Goal: Task Accomplishment & Management: Manage account settings

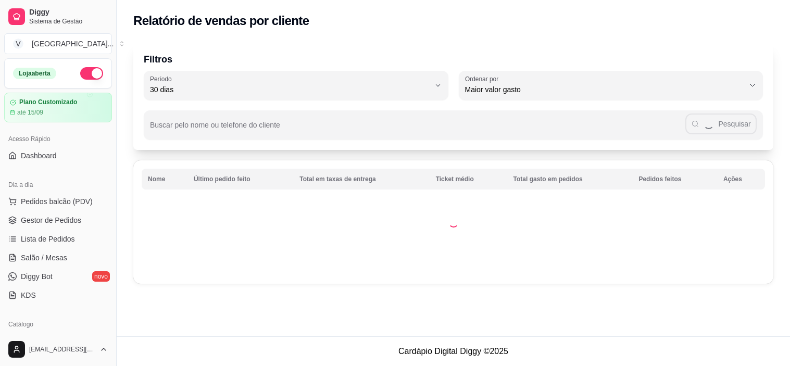
select select "30"
select select "HIGHEST_TOTAL_SPENT_WITH_ORDERS"
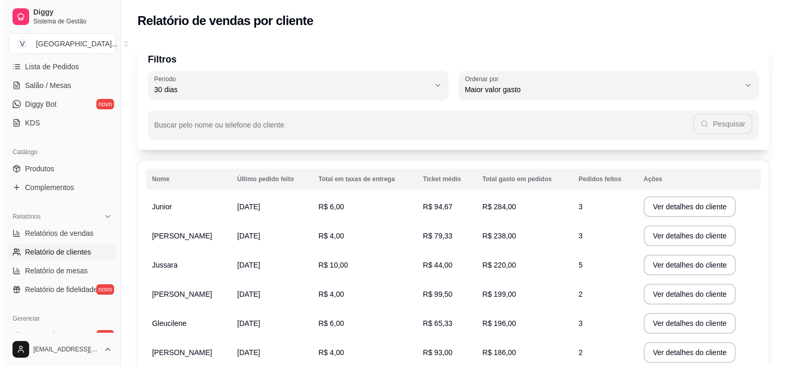
scroll to position [152, 0]
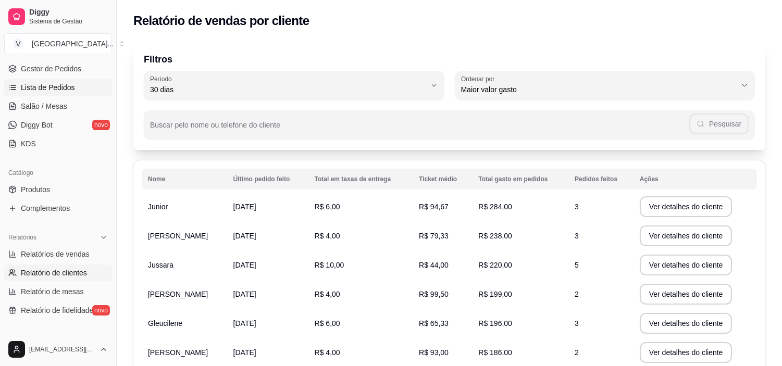
click at [60, 85] on span "Lista de Pedidos" at bounding box center [48, 87] width 54 height 10
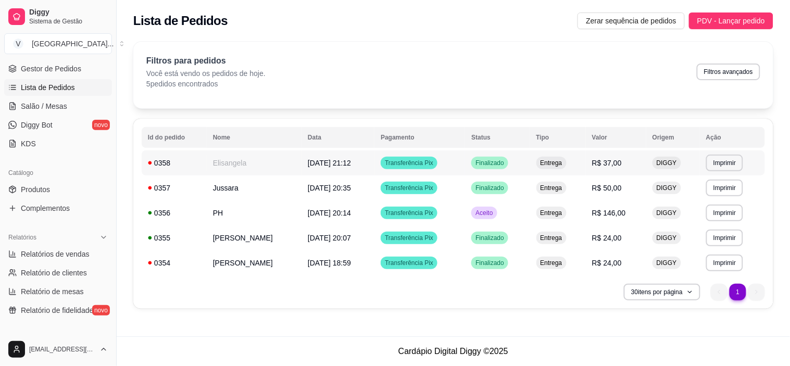
click at [646, 174] on td "R$ 37,00" at bounding box center [616, 162] width 60 height 25
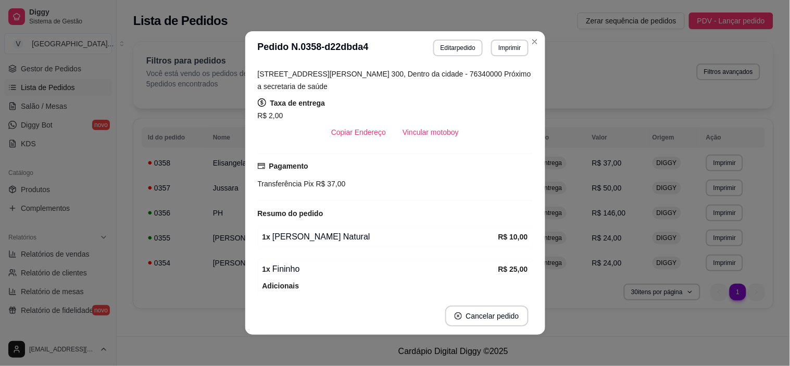
scroll to position [232, 0]
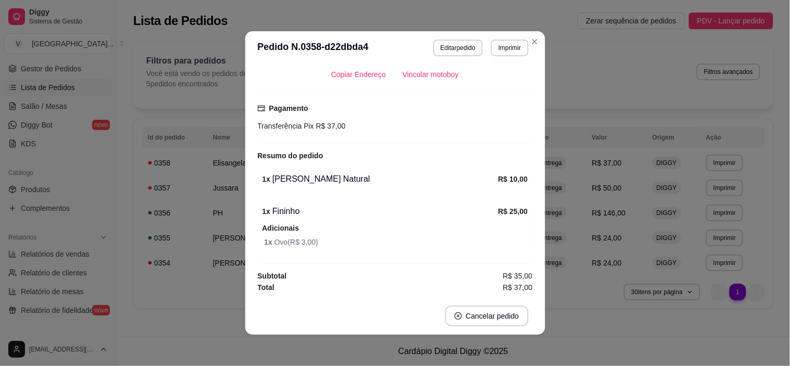
click at [539, 63] on section "**********" at bounding box center [395, 183] width 300 height 304
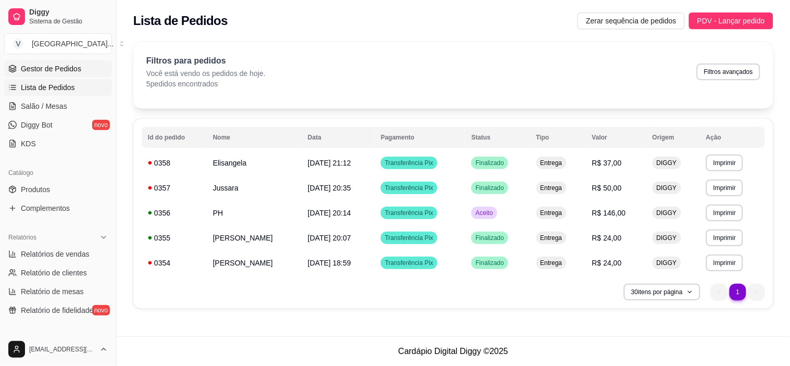
click at [83, 71] on link "Gestor de Pedidos" at bounding box center [58, 68] width 108 height 17
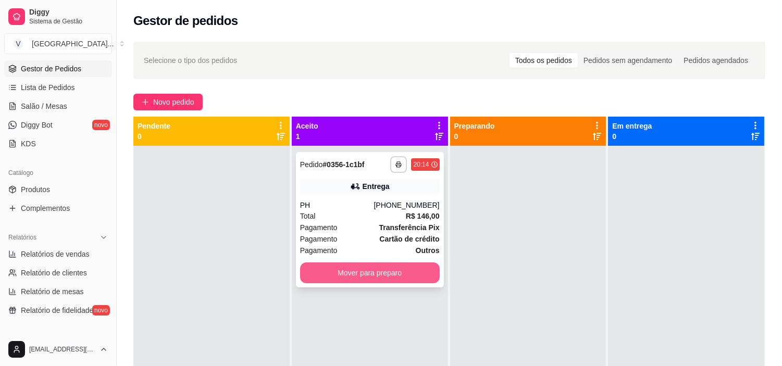
click at [401, 275] on button "Mover para preparo" at bounding box center [370, 272] width 140 height 21
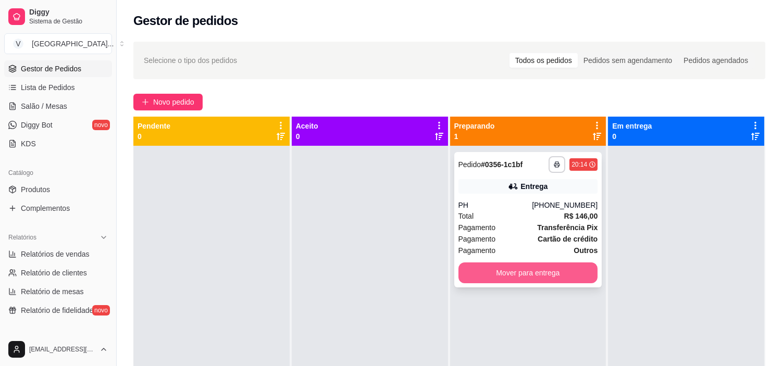
click at [503, 272] on button "Mover para entrega" at bounding box center [528, 272] width 140 height 21
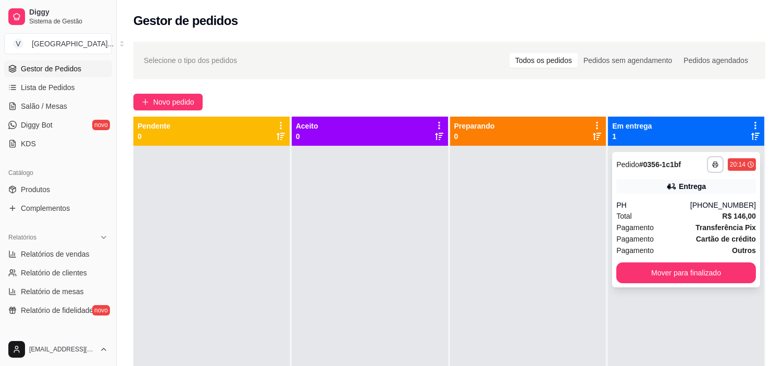
click at [701, 235] on strong "Cartão de crédito" at bounding box center [726, 239] width 60 height 8
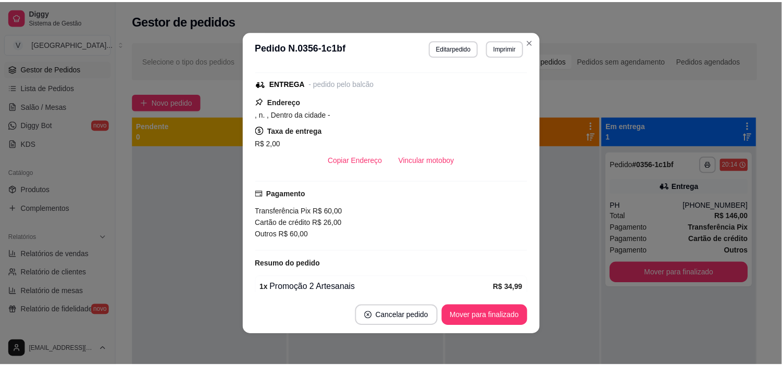
scroll to position [270, 0]
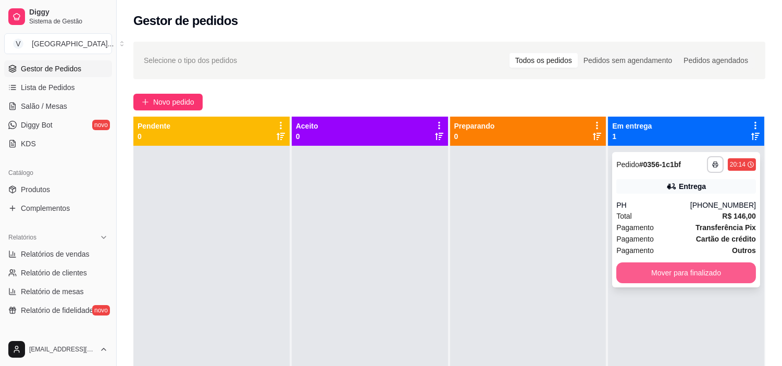
click at [716, 279] on button "Mover para finalizado" at bounding box center [686, 272] width 140 height 21
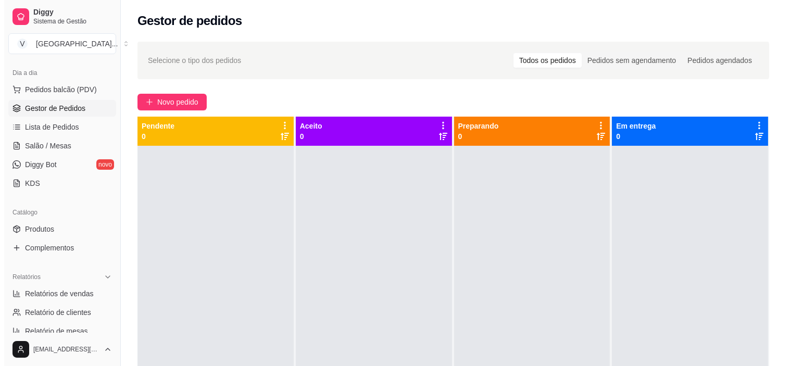
scroll to position [94, 0]
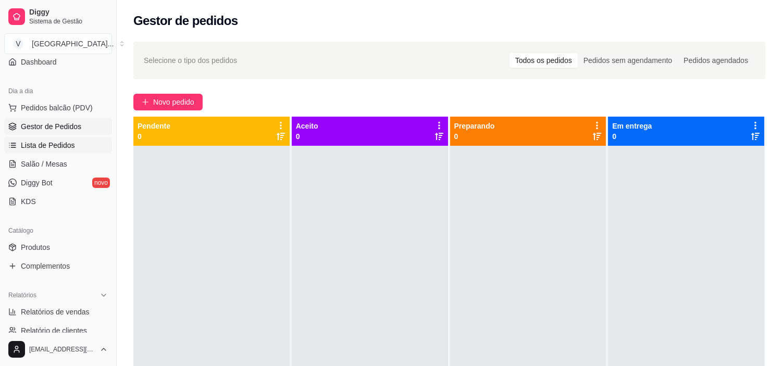
click at [65, 145] on span "Lista de Pedidos" at bounding box center [48, 145] width 54 height 10
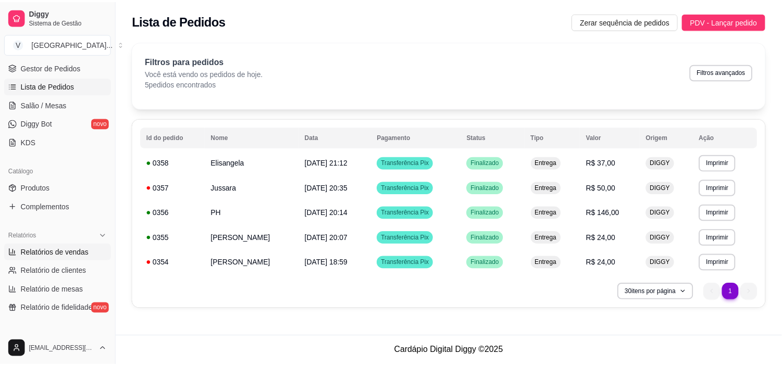
scroll to position [209, 0]
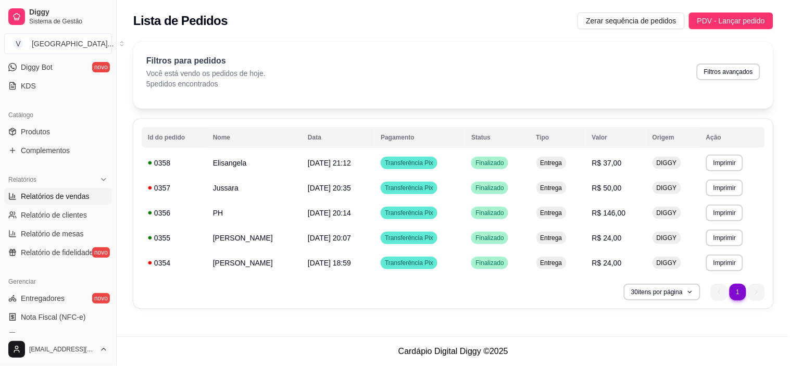
click at [71, 191] on link "Relatórios de vendas" at bounding box center [58, 196] width 108 height 17
select select "ALL"
select select "0"
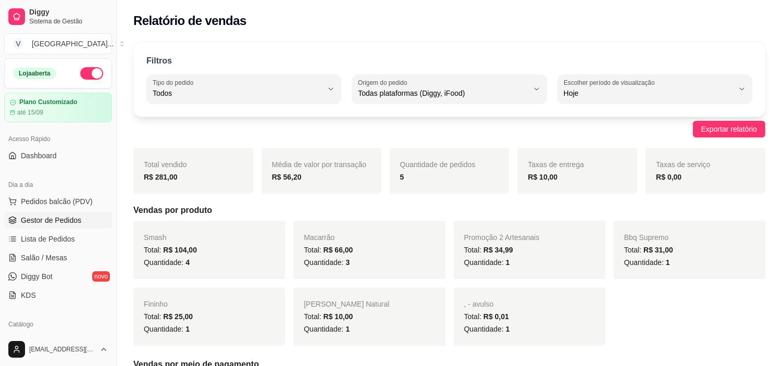
click at [66, 226] on link "Gestor de Pedidos" at bounding box center [58, 220] width 108 height 17
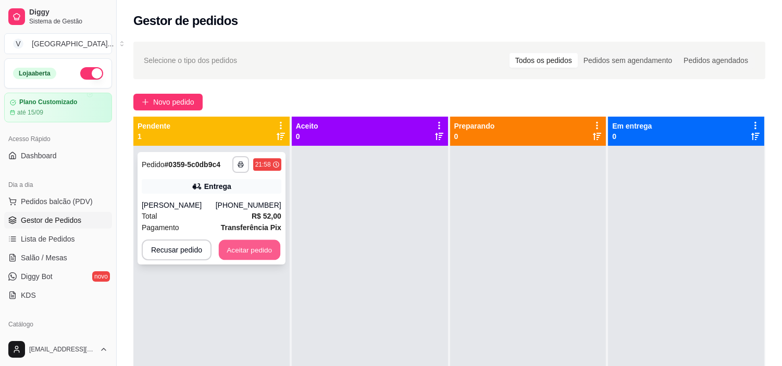
click at [245, 243] on button "Aceitar pedido" at bounding box center [249, 250] width 61 height 20
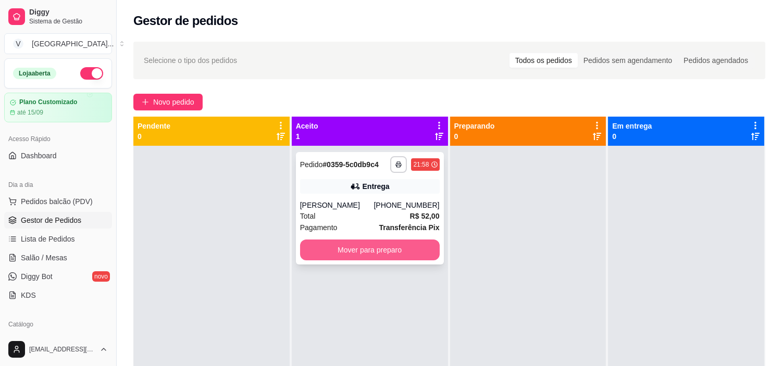
click at [424, 249] on button "Mover para preparo" at bounding box center [370, 250] width 140 height 21
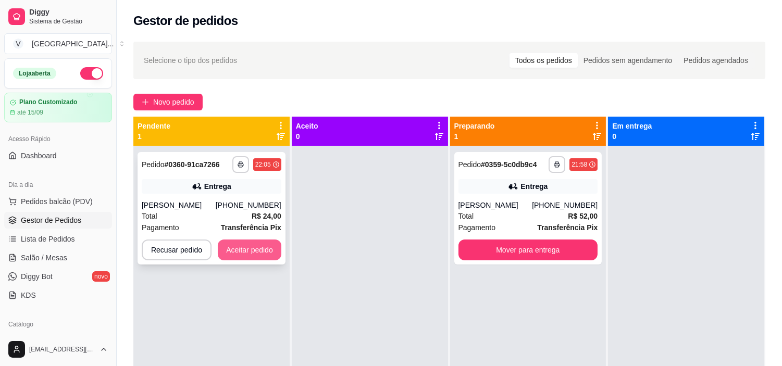
click at [255, 245] on button "Aceitar pedido" at bounding box center [250, 250] width 64 height 21
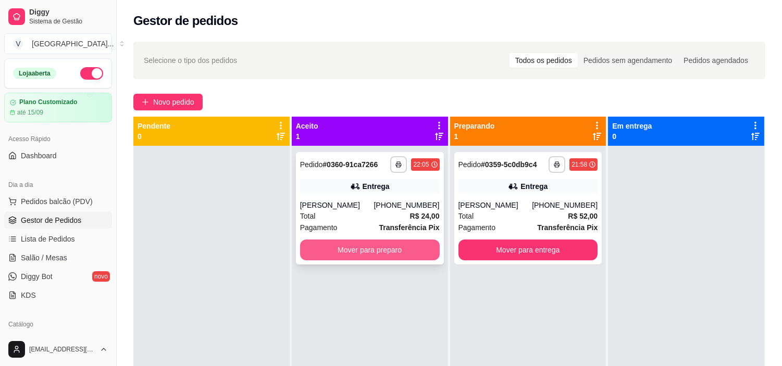
click at [388, 251] on button "Mover para preparo" at bounding box center [370, 250] width 140 height 21
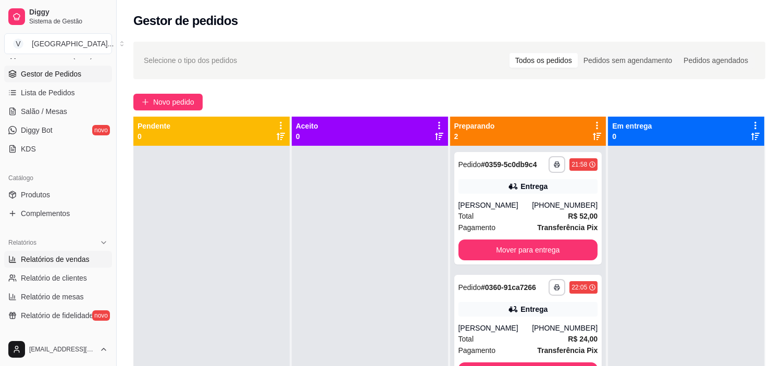
scroll to position [173, 0]
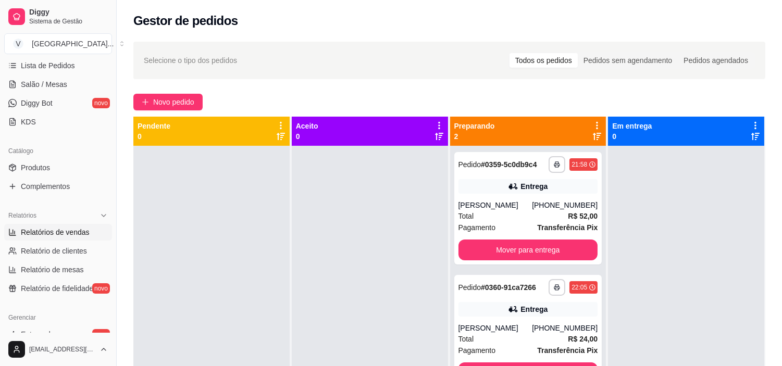
click at [80, 236] on span "Relatórios de vendas" at bounding box center [55, 232] width 69 height 10
select select "ALL"
select select "0"
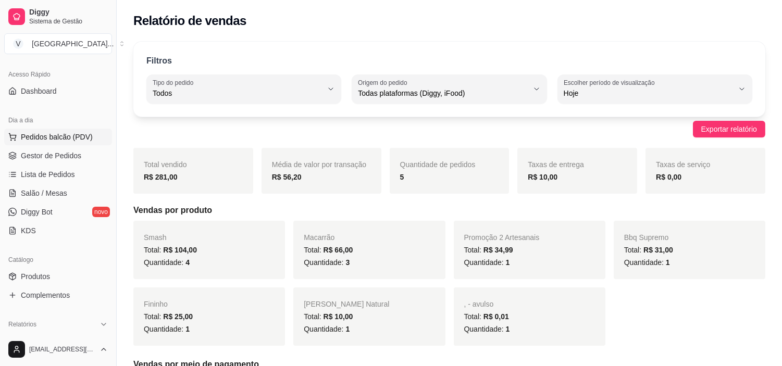
scroll to position [58, 0]
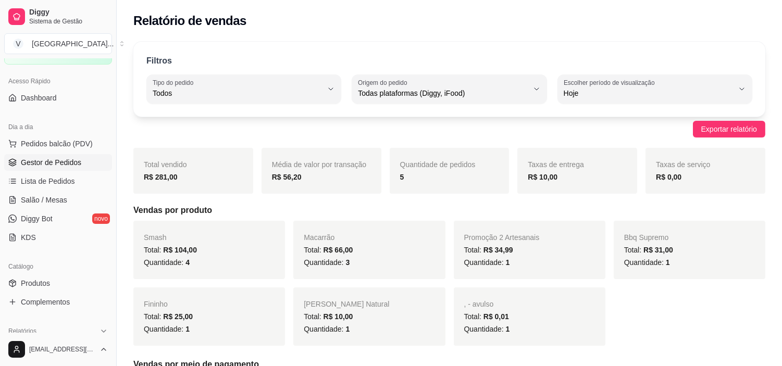
click at [45, 166] on span "Gestor de Pedidos" at bounding box center [51, 162] width 60 height 10
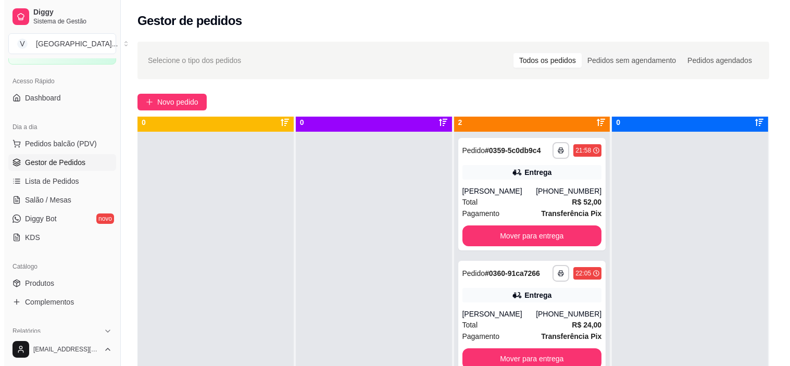
scroll to position [29, 0]
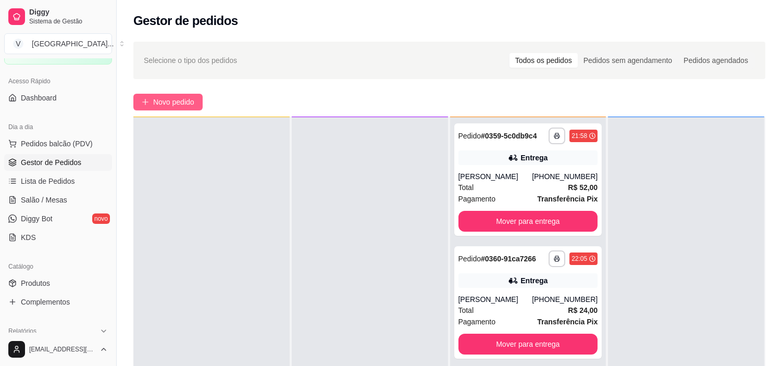
click at [159, 107] on span "Novo pedido" at bounding box center [173, 101] width 41 height 11
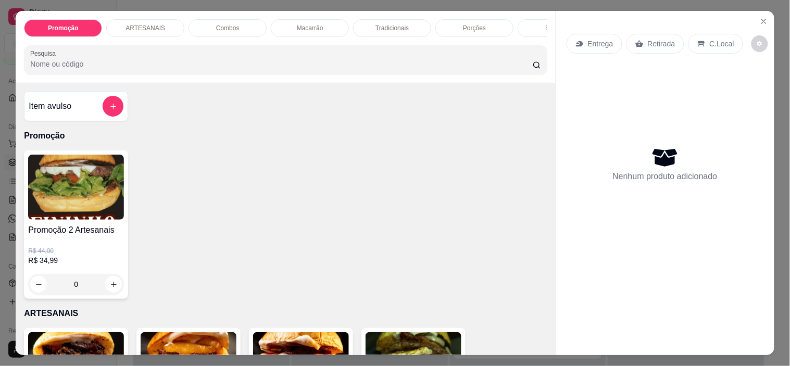
click at [760, 17] on icon "Close" at bounding box center [764, 21] width 8 height 8
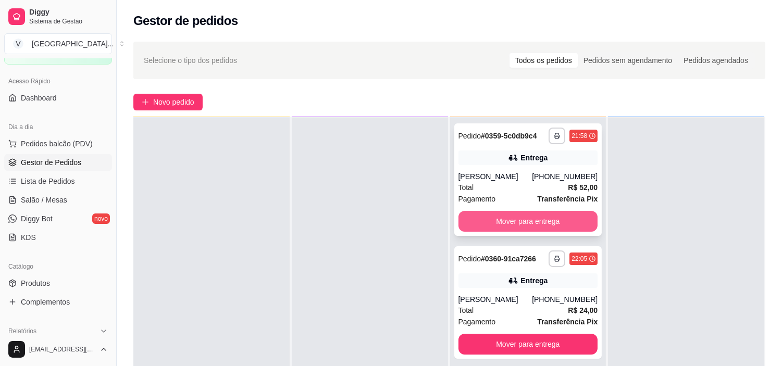
click at [568, 219] on button "Mover para entrega" at bounding box center [528, 221] width 140 height 21
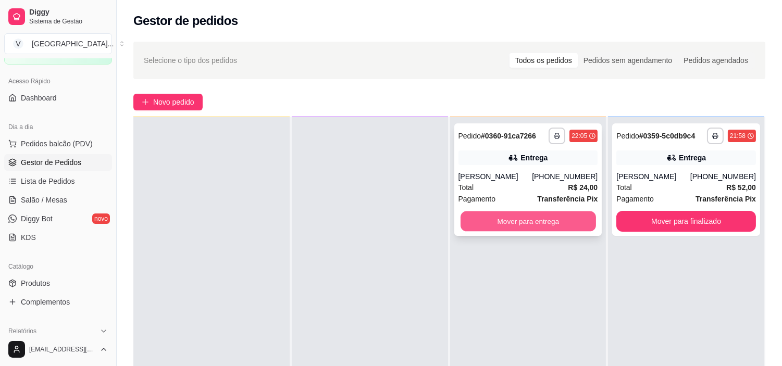
click at [570, 217] on button "Mover para entrega" at bounding box center [527, 221] width 135 height 20
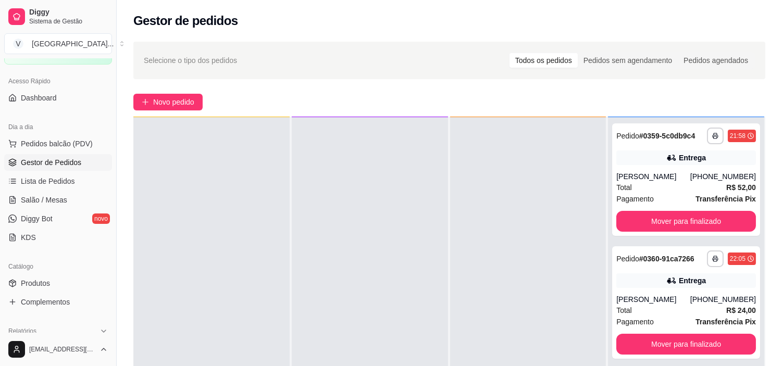
click at [175, 111] on div "**********" at bounding box center [449, 265] width 665 height 460
click at [185, 110] on button "Novo pedido" at bounding box center [167, 102] width 69 height 17
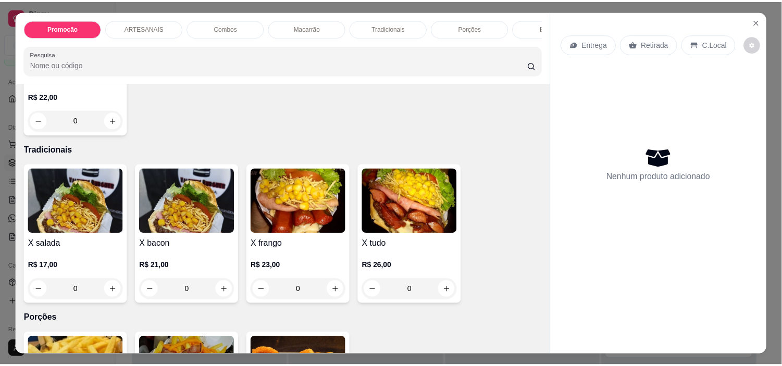
scroll to position [983, 0]
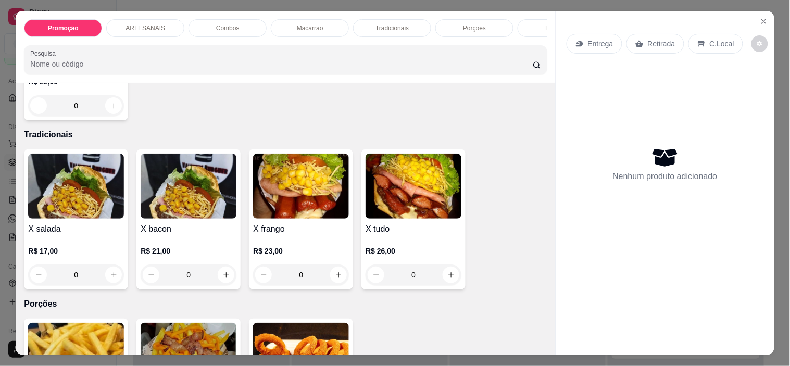
click at [114, 278] on div "0" at bounding box center [76, 275] width 96 height 21
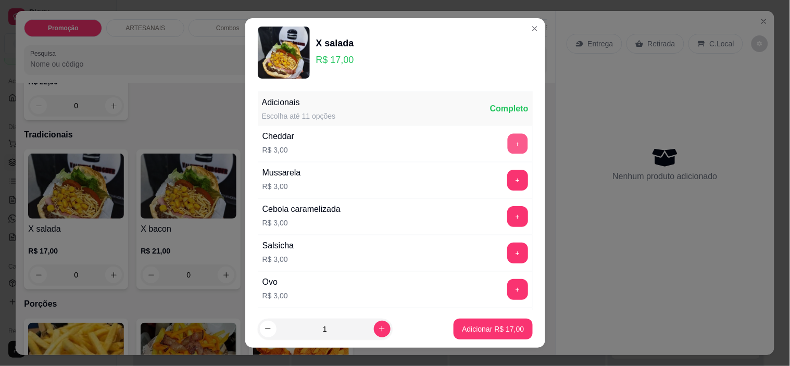
click at [507, 144] on button "+" at bounding box center [517, 144] width 20 height 20
click at [492, 326] on p "Adicionar R$ 20,00" at bounding box center [493, 329] width 60 height 10
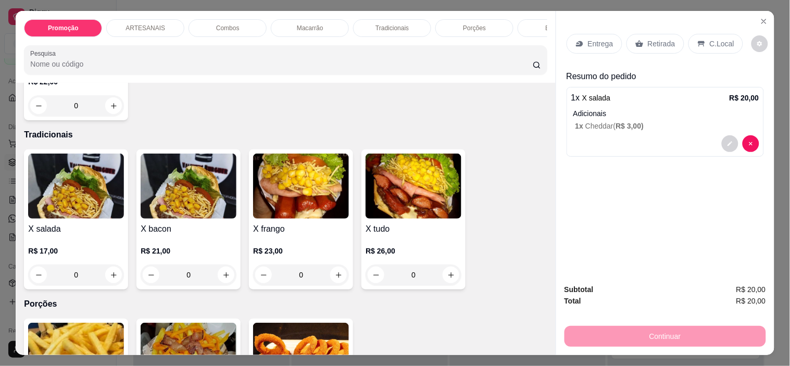
click at [665, 42] on p "Retirada" at bounding box center [662, 44] width 28 height 10
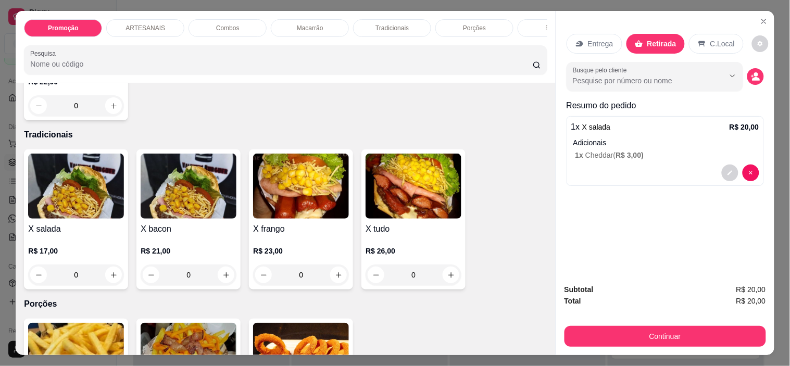
click at [751, 74] on icon "decrease-product-quantity" at bounding box center [755, 76] width 9 height 9
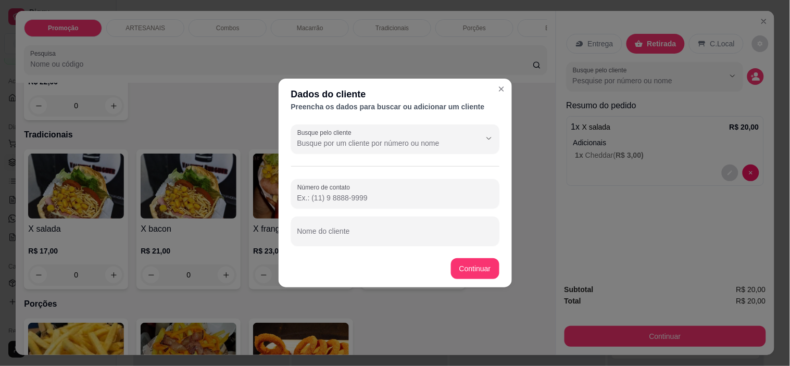
click at [386, 195] on input "Número de contato" at bounding box center [395, 198] width 196 height 10
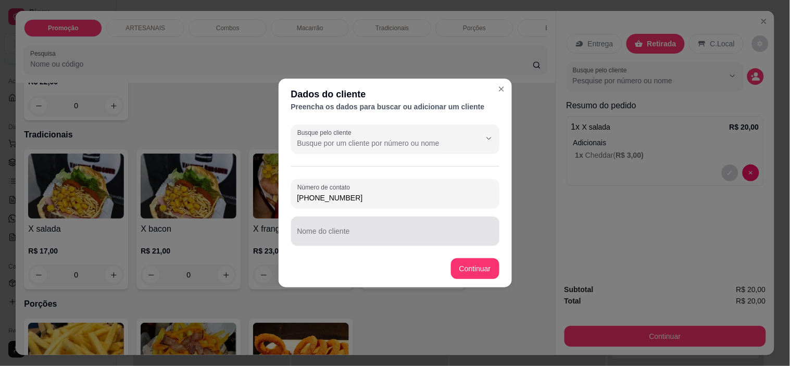
type input "[PHONE_NUMBER]"
click at [357, 227] on div at bounding box center [395, 231] width 196 height 21
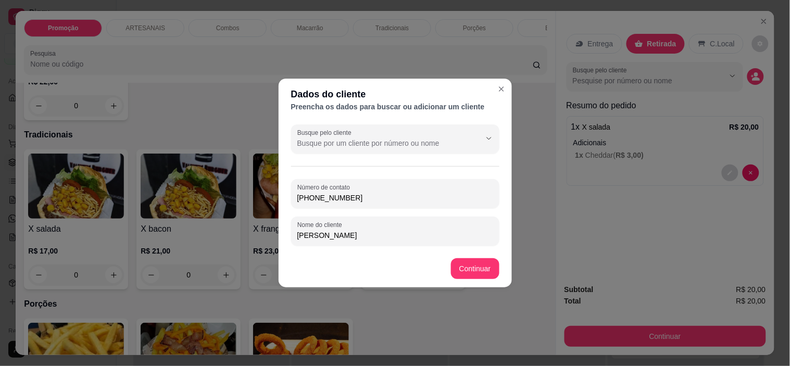
type input "[PERSON_NAME]"
click at [450, 266] on footer "Continuar" at bounding box center [395, 268] width 233 height 37
click at [439, 278] on footer "Continuar" at bounding box center [395, 268] width 233 height 37
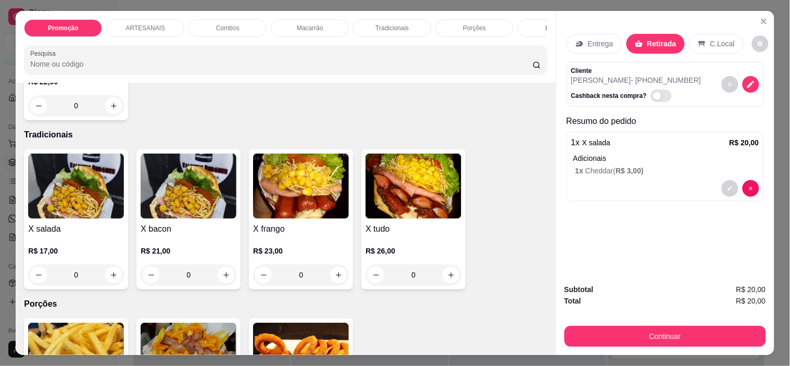
click at [764, 325] on div "Subtotal R$ 20,00 Total R$ 20,00 Continuar" at bounding box center [665, 315] width 218 height 80
click at [759, 326] on button "Continuar" at bounding box center [665, 336] width 202 height 21
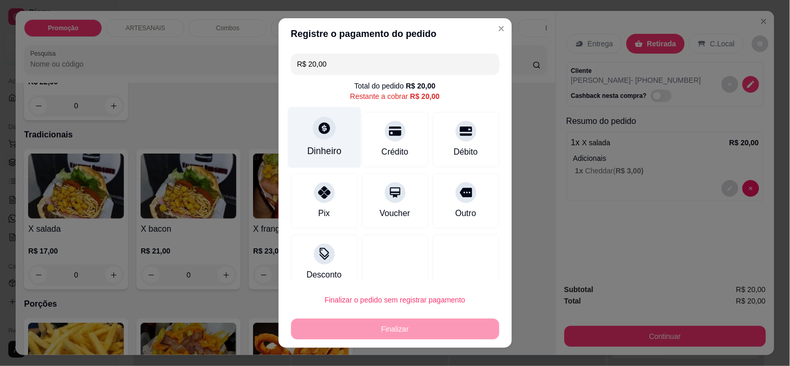
click at [329, 147] on div "Dinheiro" at bounding box center [324, 151] width 34 height 14
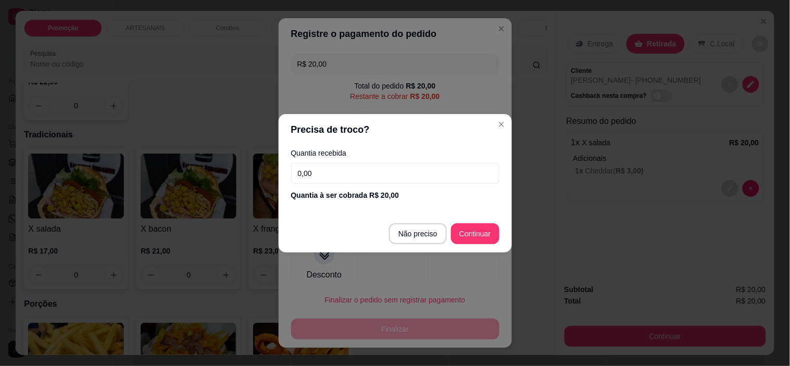
click at [439, 183] on input "0,00" at bounding box center [395, 173] width 208 height 21
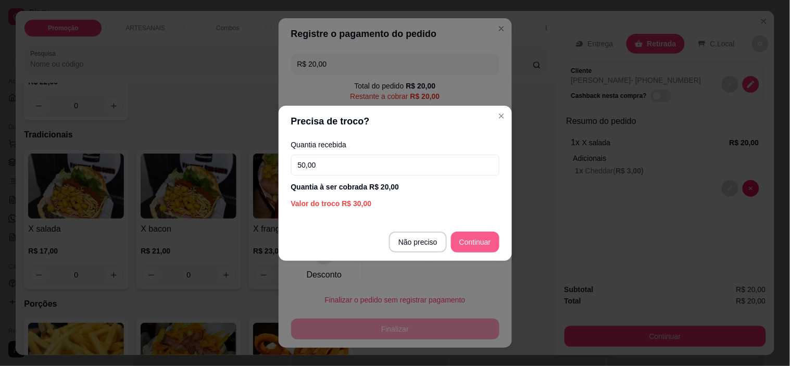
type input "50,00"
click at [491, 232] on button "Continuar" at bounding box center [475, 242] width 48 height 21
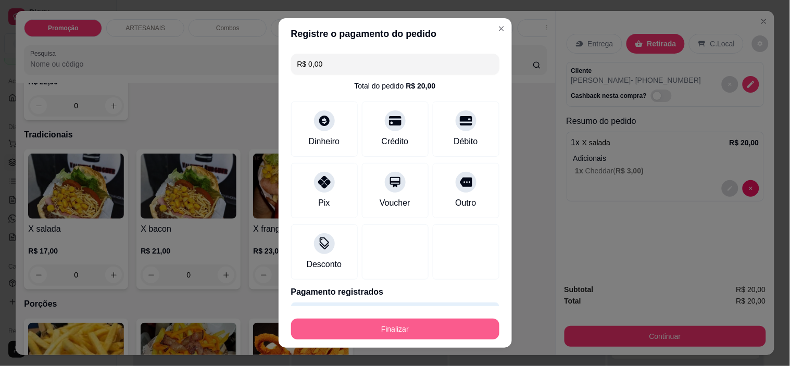
click at [363, 338] on button "Finalizar" at bounding box center [395, 329] width 208 height 21
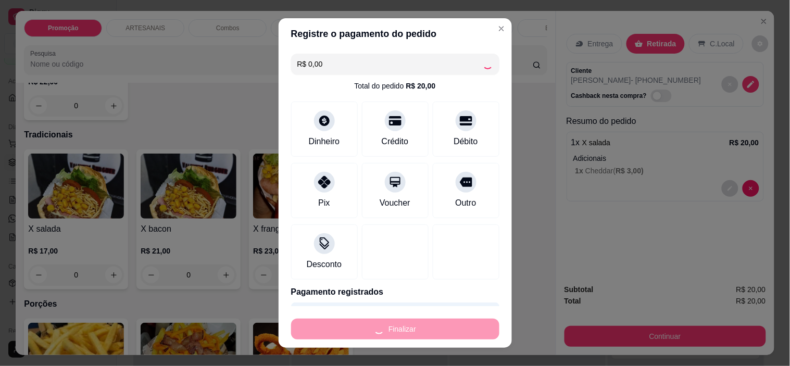
type input "-R$ 20,00"
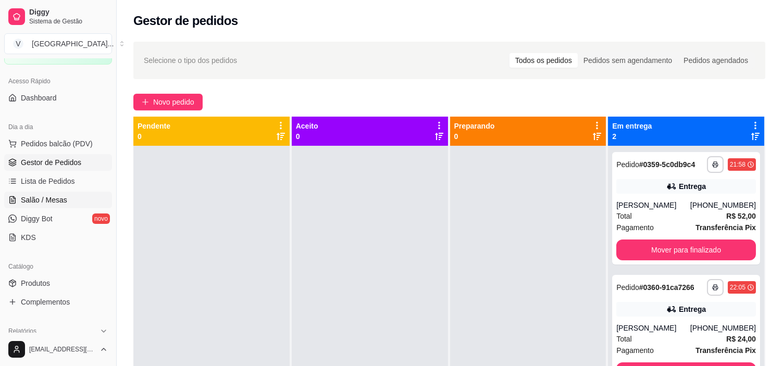
click at [27, 200] on span "Salão / Mesas" at bounding box center [44, 200] width 46 height 10
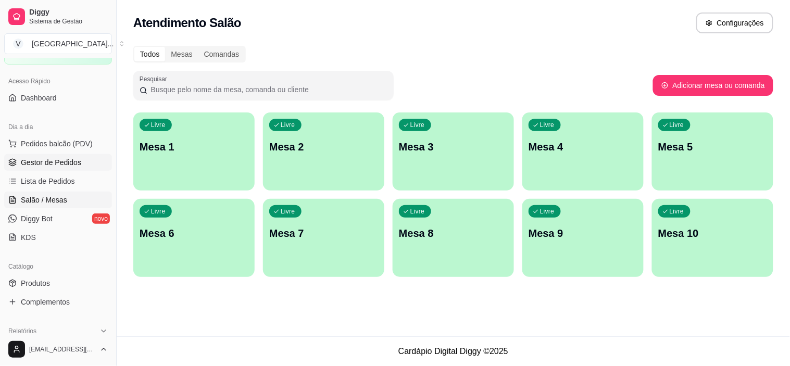
click at [51, 160] on span "Gestor de Pedidos" at bounding box center [51, 162] width 60 height 10
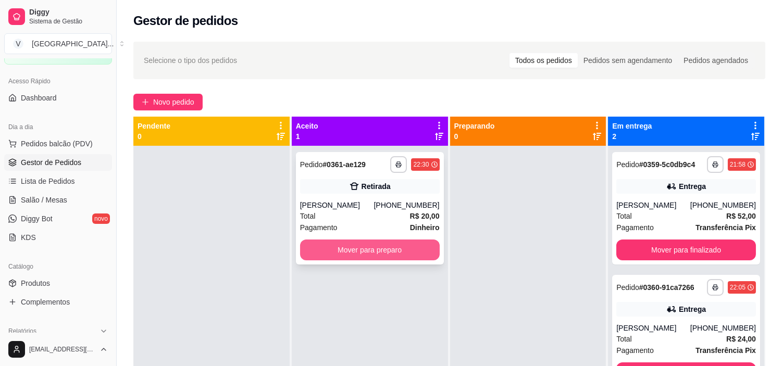
click at [415, 251] on button "Mover para preparo" at bounding box center [370, 250] width 140 height 21
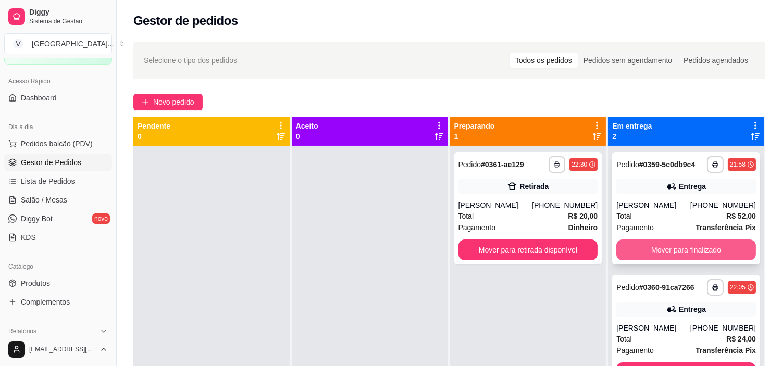
click at [691, 250] on button "Mover para finalizado" at bounding box center [686, 250] width 140 height 21
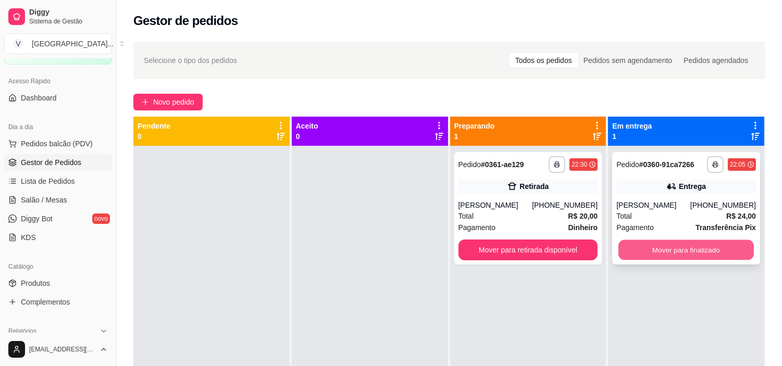
click at [691, 247] on button "Mover para finalizado" at bounding box center [685, 250] width 135 height 20
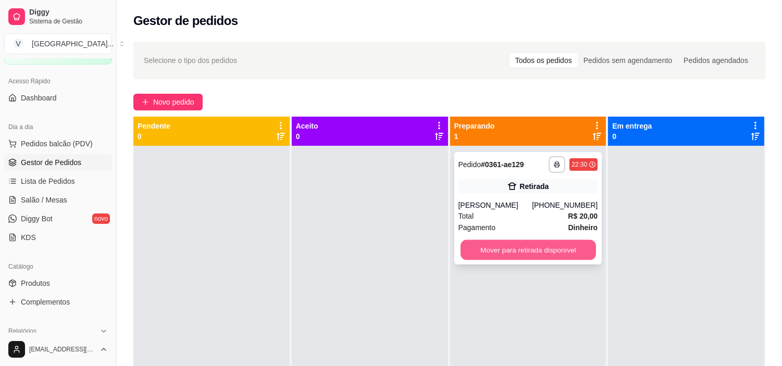
click at [535, 251] on button "Mover para retirada disponível" at bounding box center [527, 250] width 135 height 20
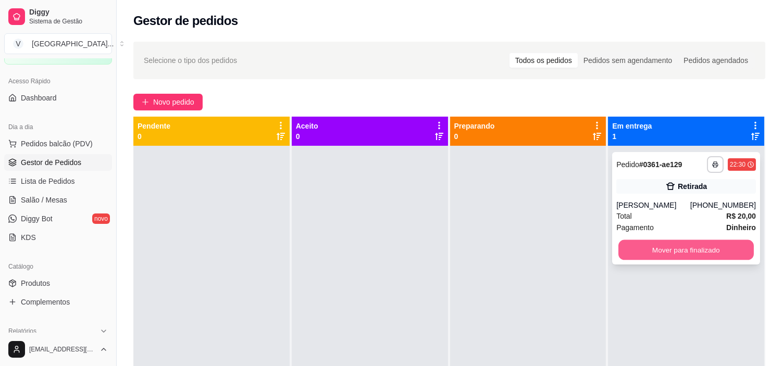
click at [687, 250] on button "Mover para finalizado" at bounding box center [685, 250] width 135 height 20
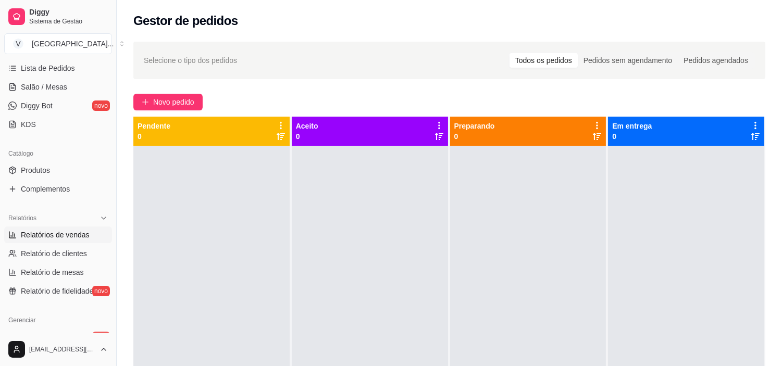
scroll to position [173, 0]
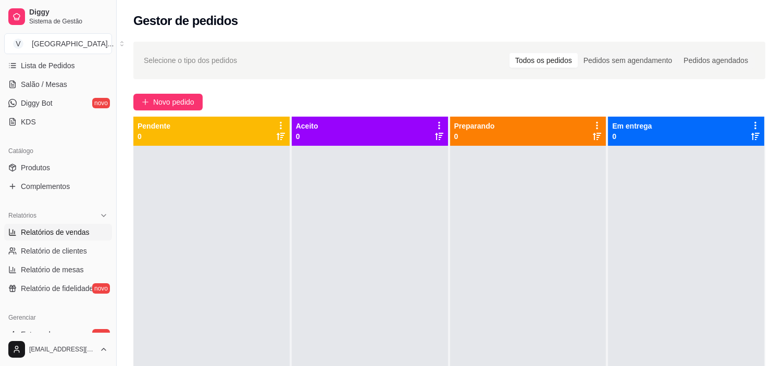
click at [82, 234] on span "Relatórios de vendas" at bounding box center [55, 232] width 69 height 10
select select "ALL"
select select "0"
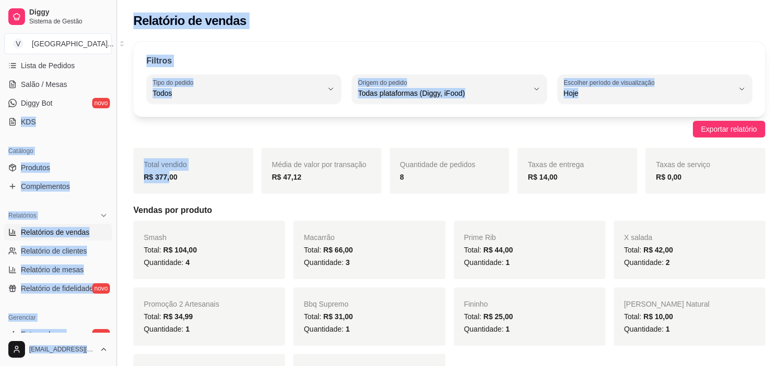
drag, startPoint x: 169, startPoint y: 173, endPoint x: 115, endPoint y: 59, distance: 126.7
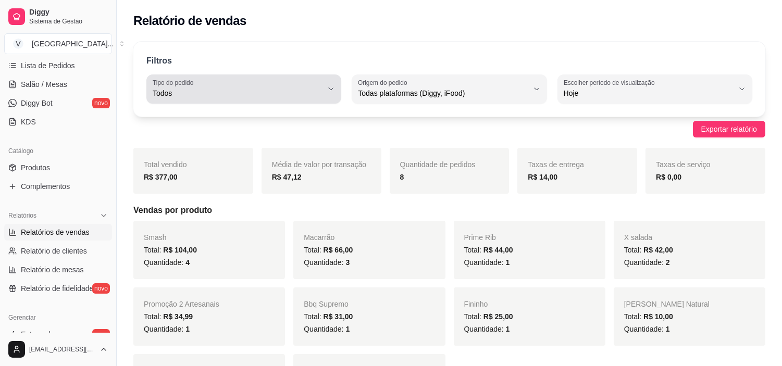
click at [330, 96] on button "Tipo do pedido Todos" at bounding box center [243, 88] width 195 height 29
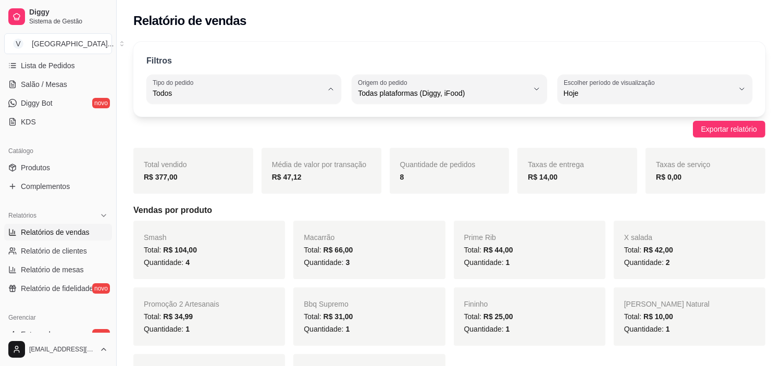
click at [187, 133] on ul "Todos Entrega Retirada Mesa Consumo local" at bounding box center [243, 152] width 179 height 84
type input "DELIVERY"
select select "DELIVERY"
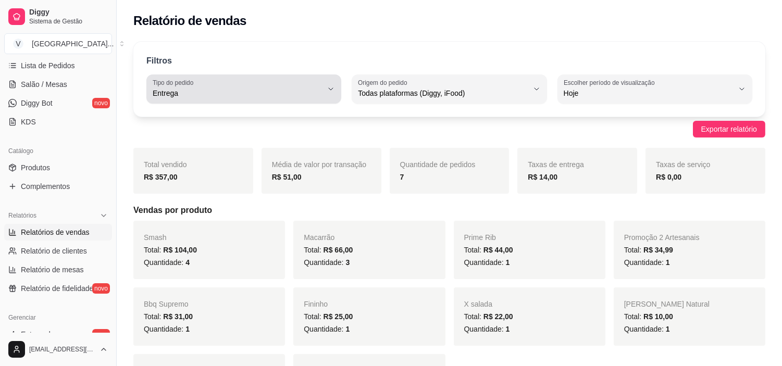
click at [304, 84] on div "Entrega" at bounding box center [238, 89] width 170 height 21
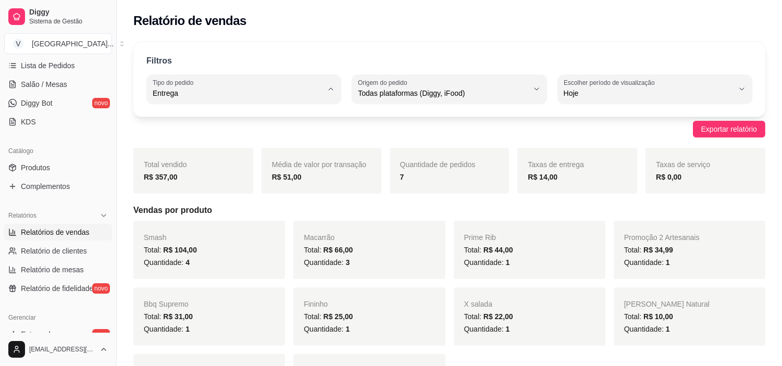
click at [214, 112] on li "Todos" at bounding box center [243, 118] width 179 height 16
type input "ALL"
select select "ALL"
click at [56, 82] on span "Salão / Mesas" at bounding box center [44, 84] width 46 height 10
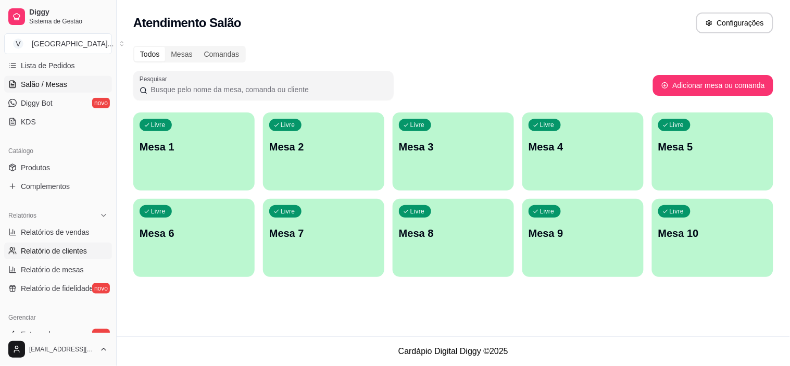
click at [49, 254] on span "Relatório de clientes" at bounding box center [54, 251] width 66 height 10
select select "30"
select select "HIGHEST_TOTAL_SPENT_WITH_ORDERS"
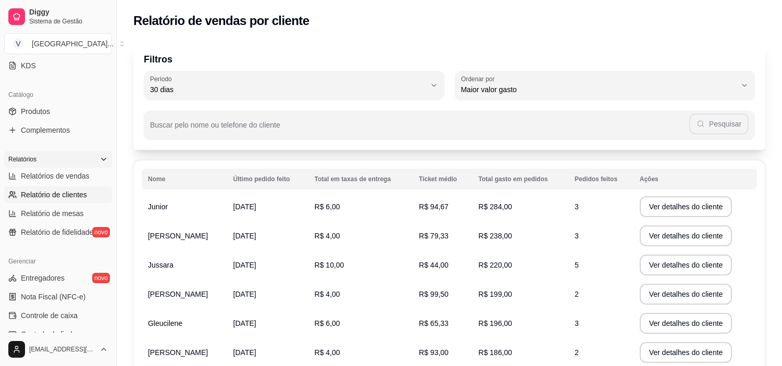
scroll to position [231, 0]
click at [79, 168] on link "Relatórios de vendas" at bounding box center [58, 174] width 108 height 17
select select "ALL"
select select "0"
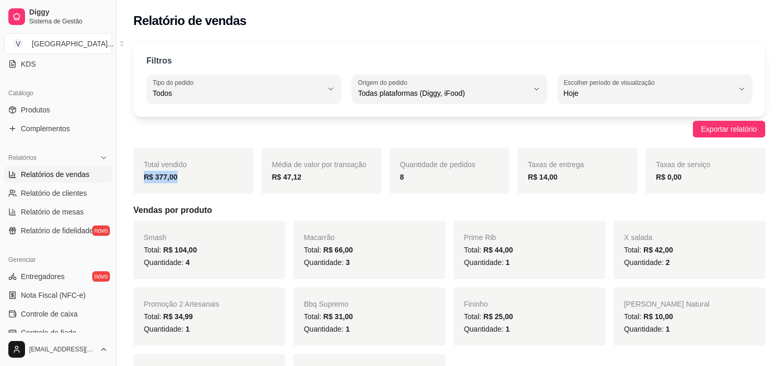
drag, startPoint x: 152, startPoint y: 186, endPoint x: 128, endPoint y: 183, distance: 24.1
drag, startPoint x: 251, startPoint y: 134, endPoint x: 275, endPoint y: 127, distance: 25.0
click at [251, 134] on div "Exportar relatório" at bounding box center [449, 129] width 632 height 17
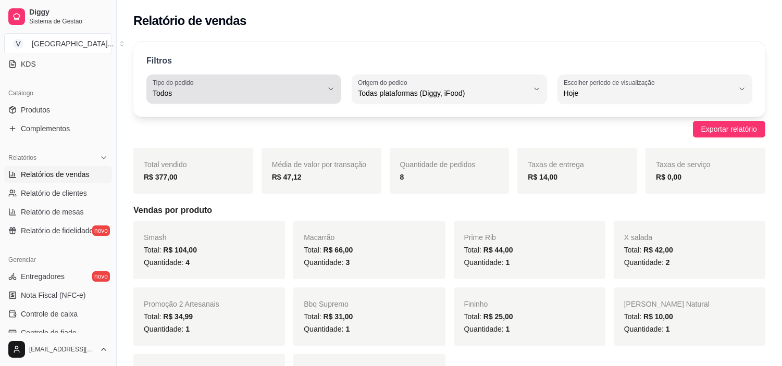
click at [328, 87] on icon "button" at bounding box center [330, 89] width 8 height 8
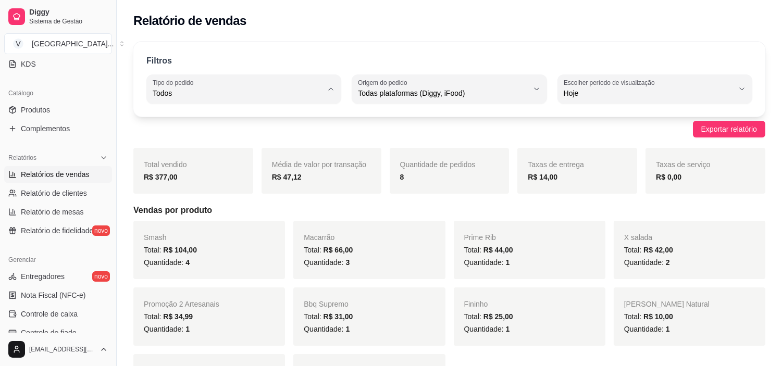
click at [184, 137] on span "Entrega" at bounding box center [238, 135] width 161 height 10
type input "DELIVERY"
select select "DELIVERY"
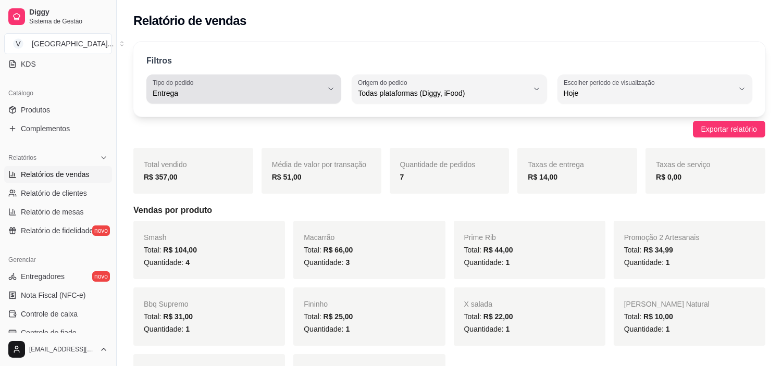
click at [304, 91] on span "Entrega" at bounding box center [238, 93] width 170 height 10
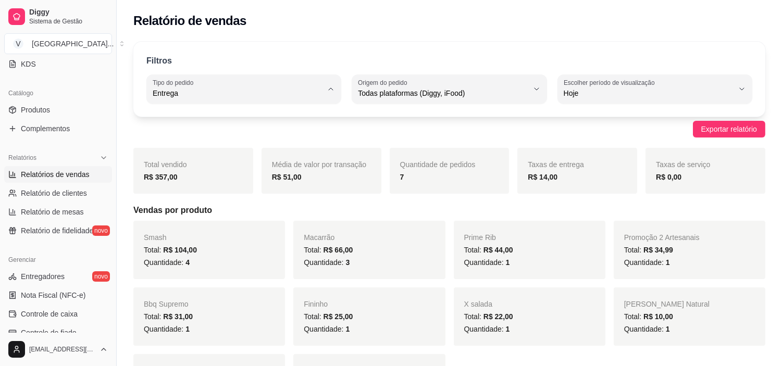
click at [184, 121] on span "Todos" at bounding box center [238, 118] width 161 height 10
type input "ALL"
select select "ALL"
drag, startPoint x: 181, startPoint y: 177, endPoint x: 152, endPoint y: 173, distance: 29.9
click at [152, 173] on div "R$ 377,00" at bounding box center [193, 177] width 99 height 12
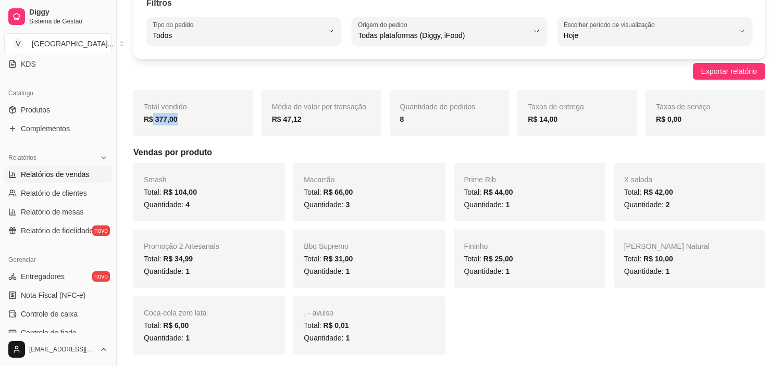
drag, startPoint x: 198, startPoint y: 120, endPoint x: 150, endPoint y: 120, distance: 47.9
click at [150, 120] on div "R$ 377,00" at bounding box center [193, 119] width 99 height 12
click at [231, 76] on div "Exportar relatório" at bounding box center [449, 71] width 632 height 17
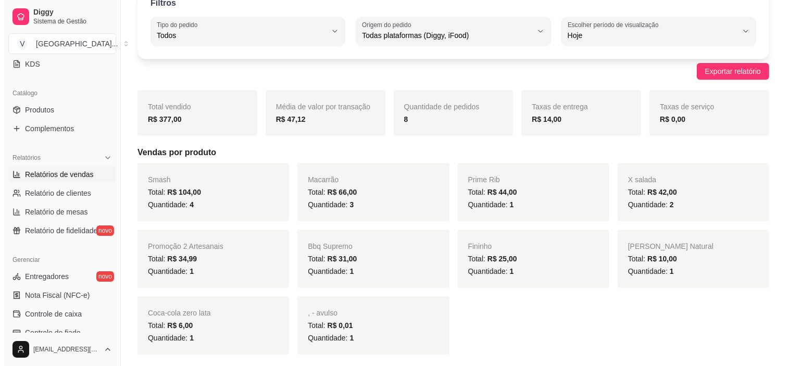
scroll to position [0, 0]
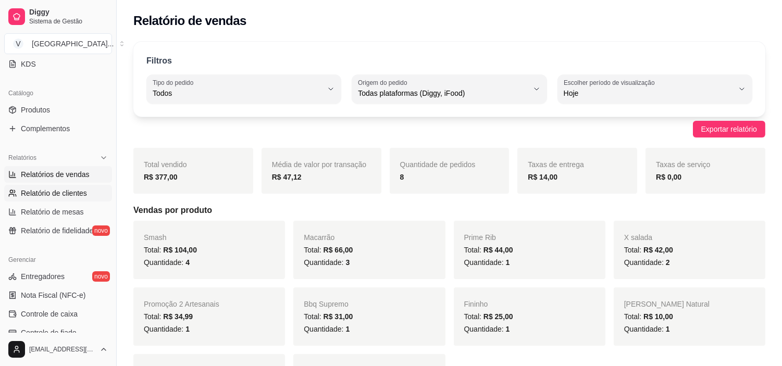
click at [55, 193] on span "Relatório de clientes" at bounding box center [54, 193] width 66 height 10
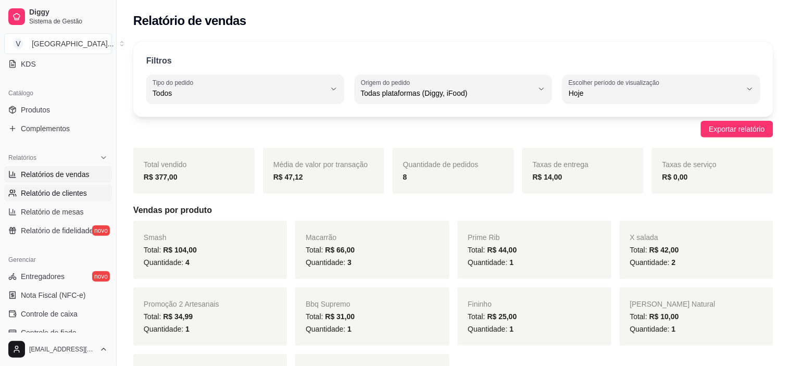
select select "30"
select select "HIGHEST_TOTAL_SPENT_WITH_ORDERS"
